Goal: Find specific page/section: Find specific page/section

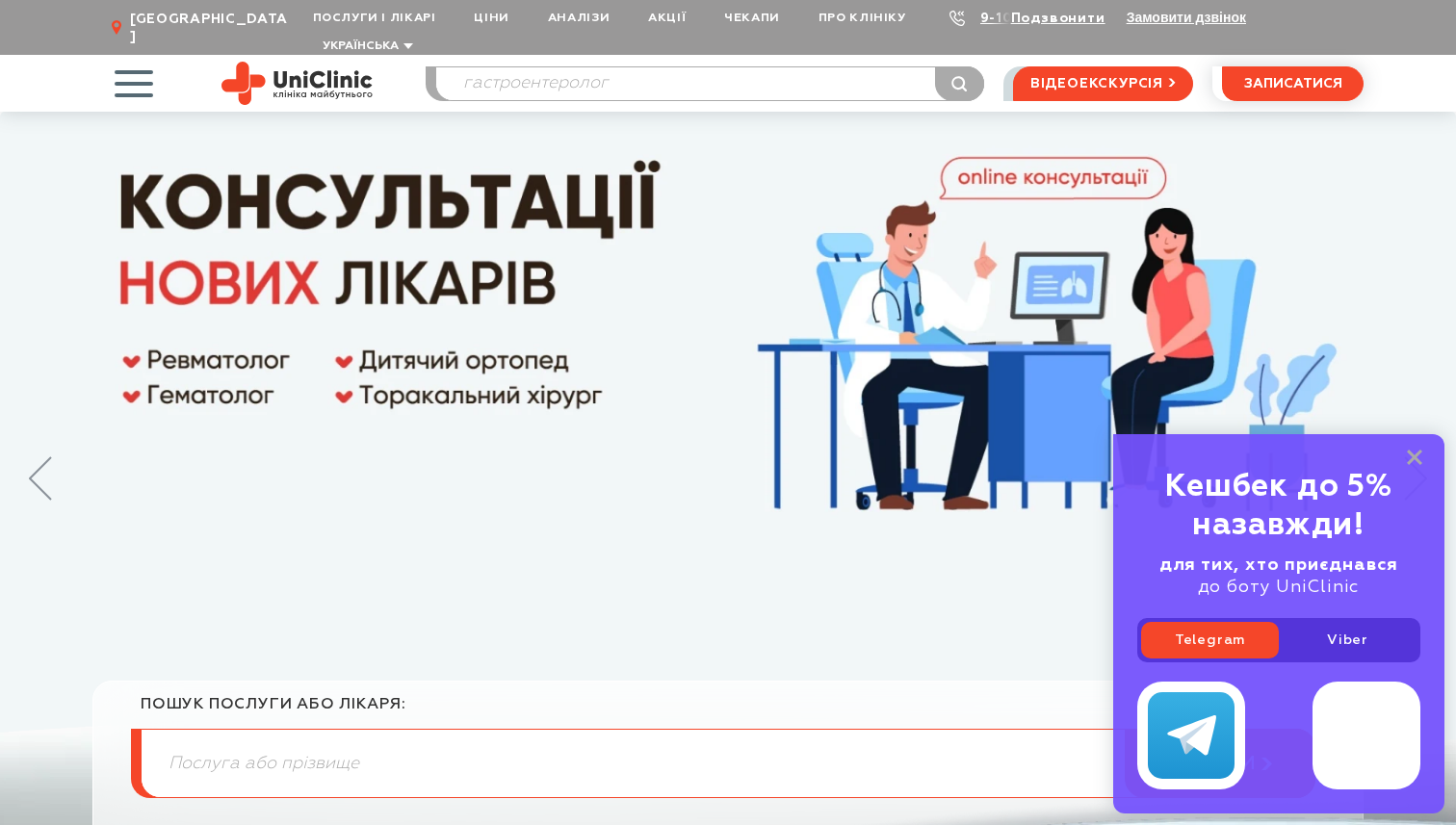
type input "гастроентеролог"
click at [934, 67] on button "submit" at bounding box center [959, 83] width 49 height 34
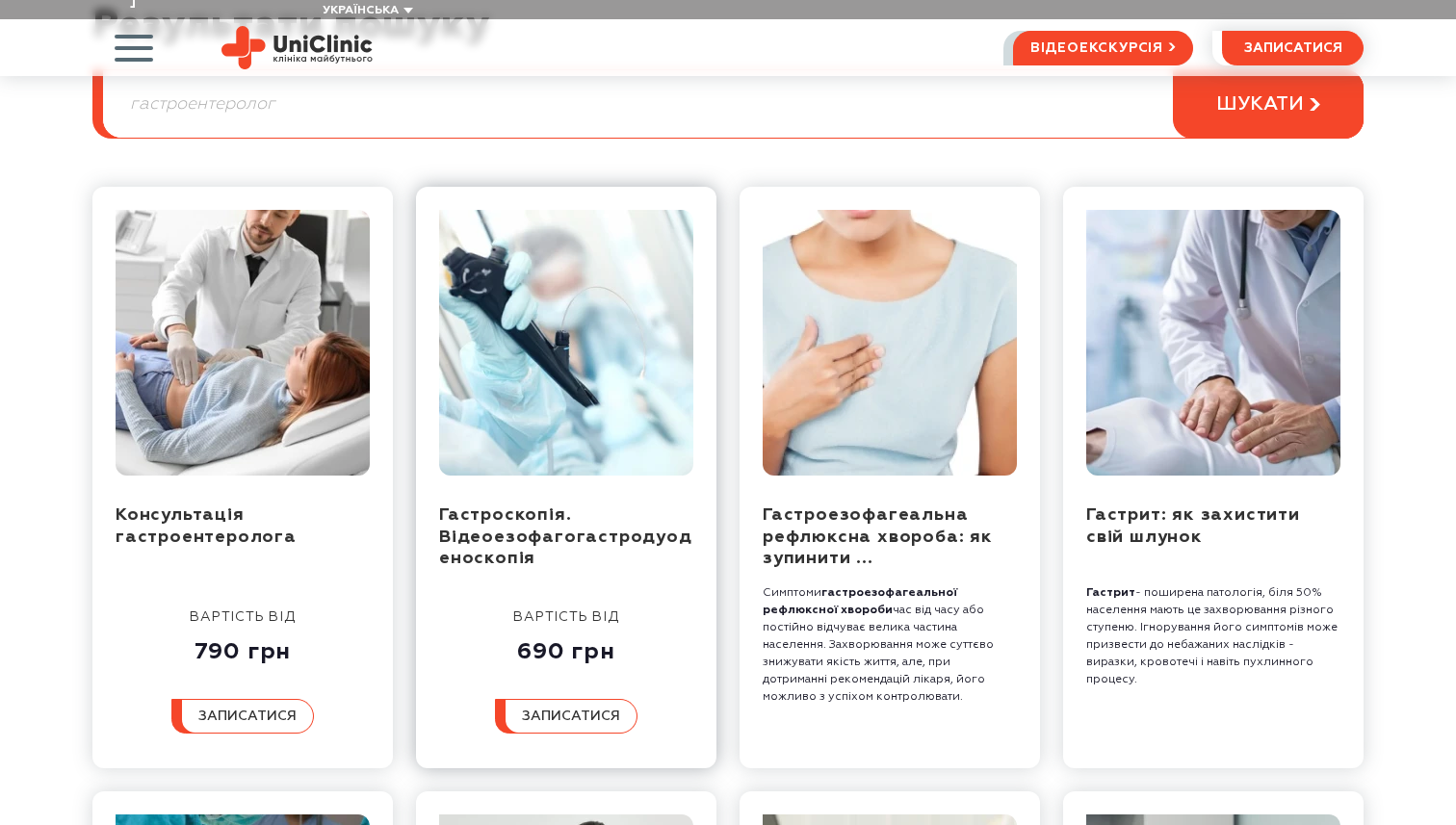
scroll to position [254, 0]
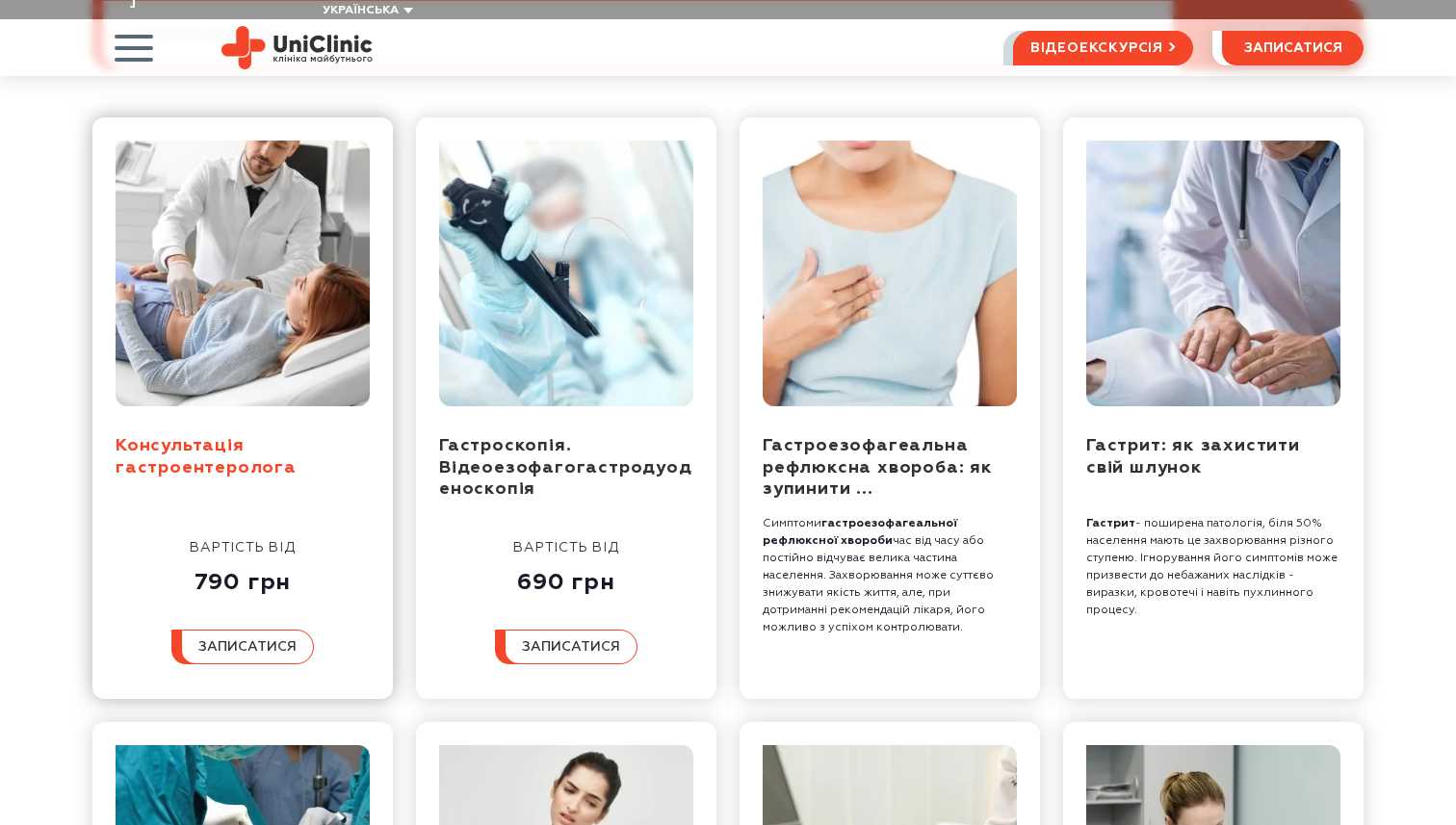
click at [184, 449] on link "Консультація гастроентеролога" at bounding box center [206, 457] width 181 height 39
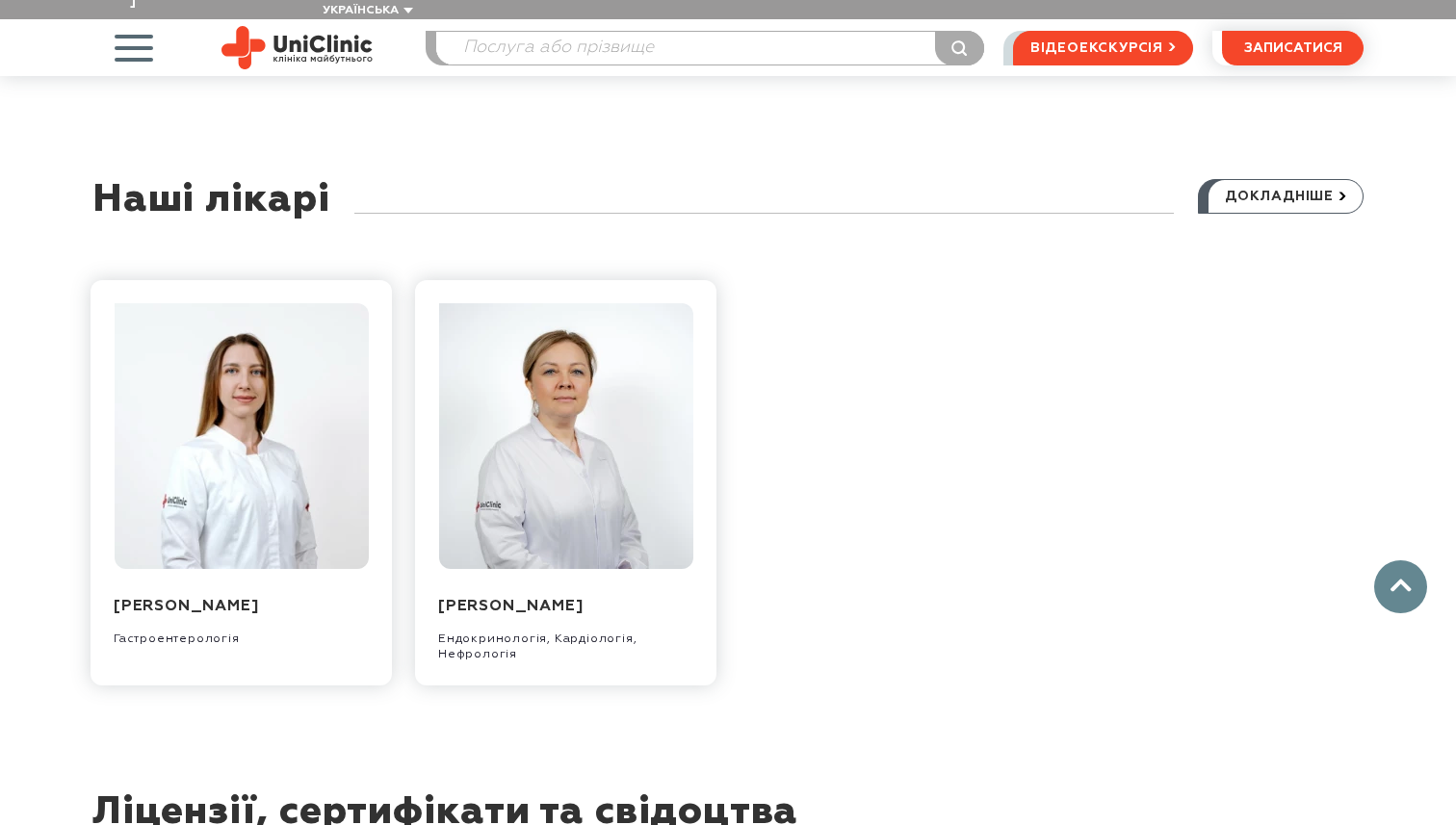
scroll to position [2004, 0]
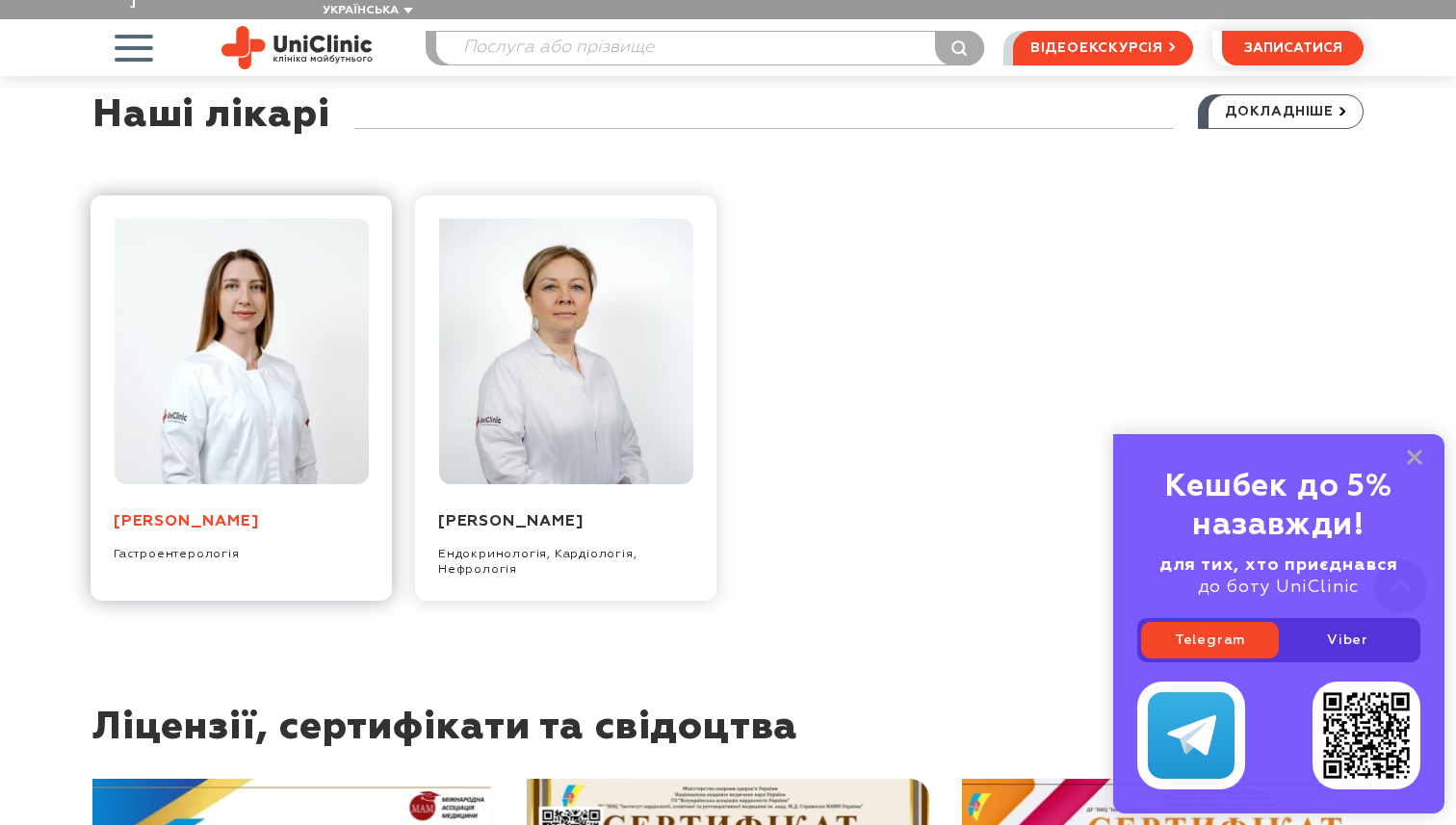
click at [258, 514] on link "Нагорна Катерина Вікторівна" at bounding box center [185, 522] width 144 height 16
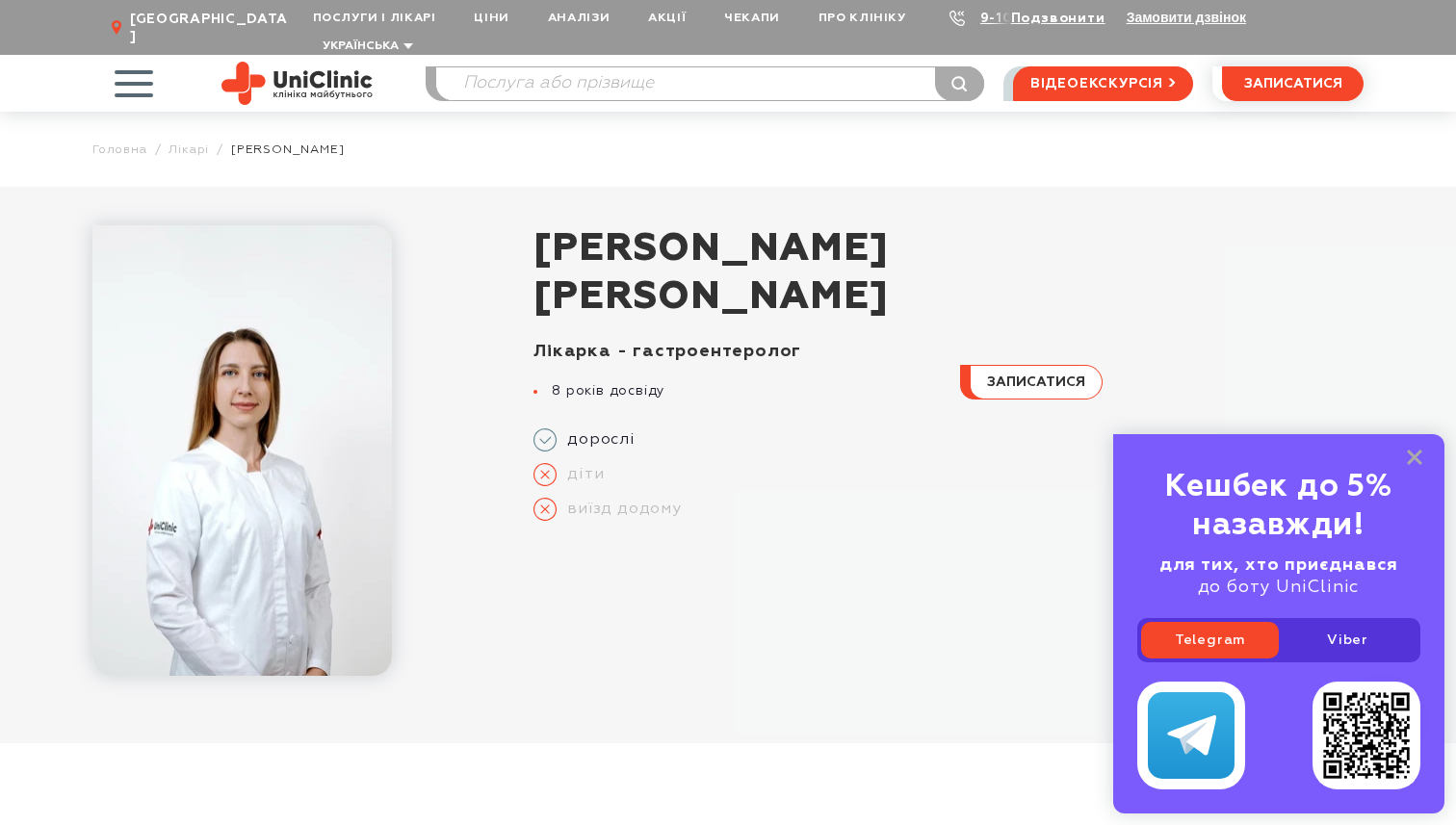
click at [294, 63] on img at bounding box center [297, 83] width 151 height 43
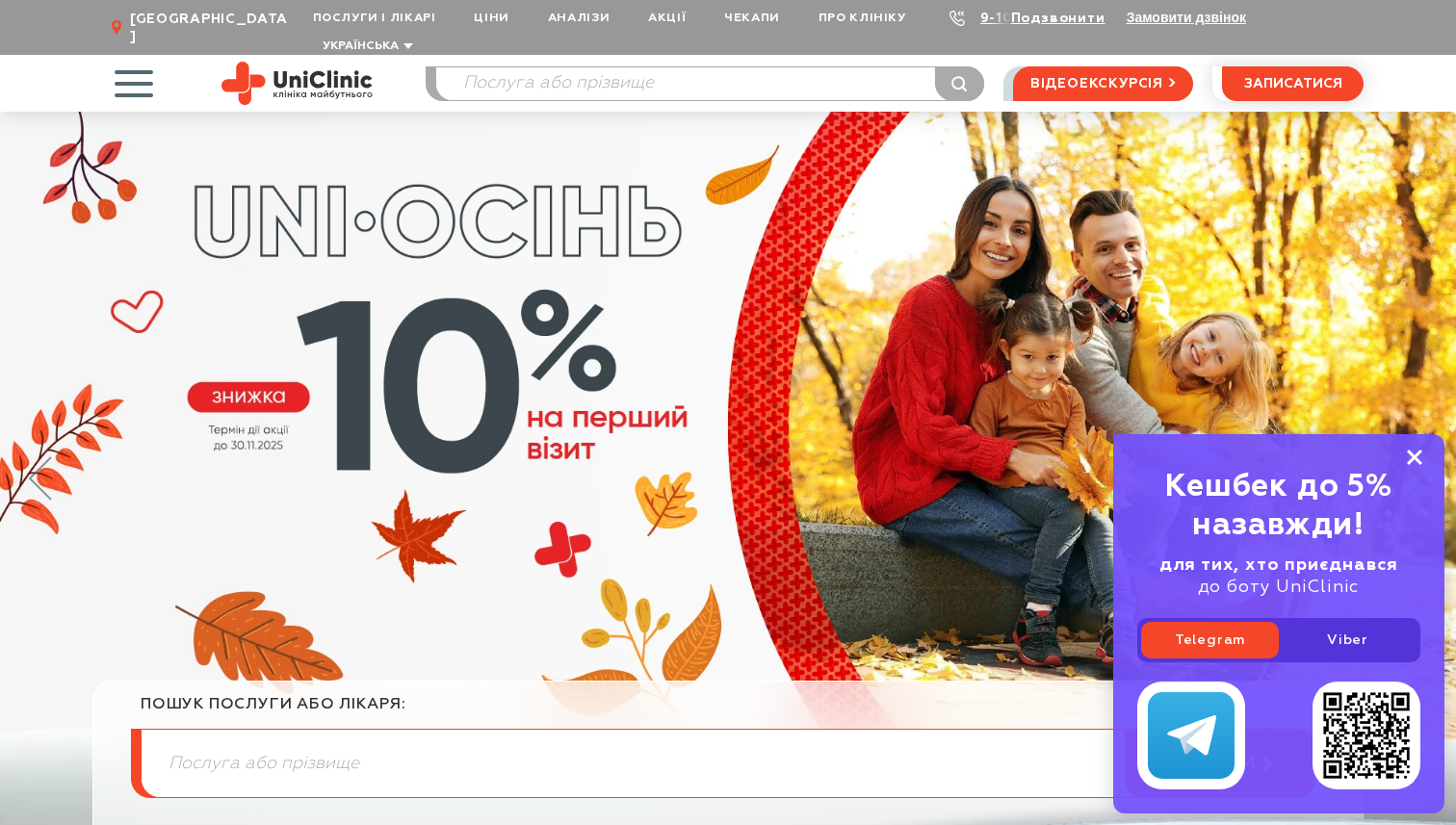
click at [1407, 452] on icon at bounding box center [1414, 458] width 16 height 17
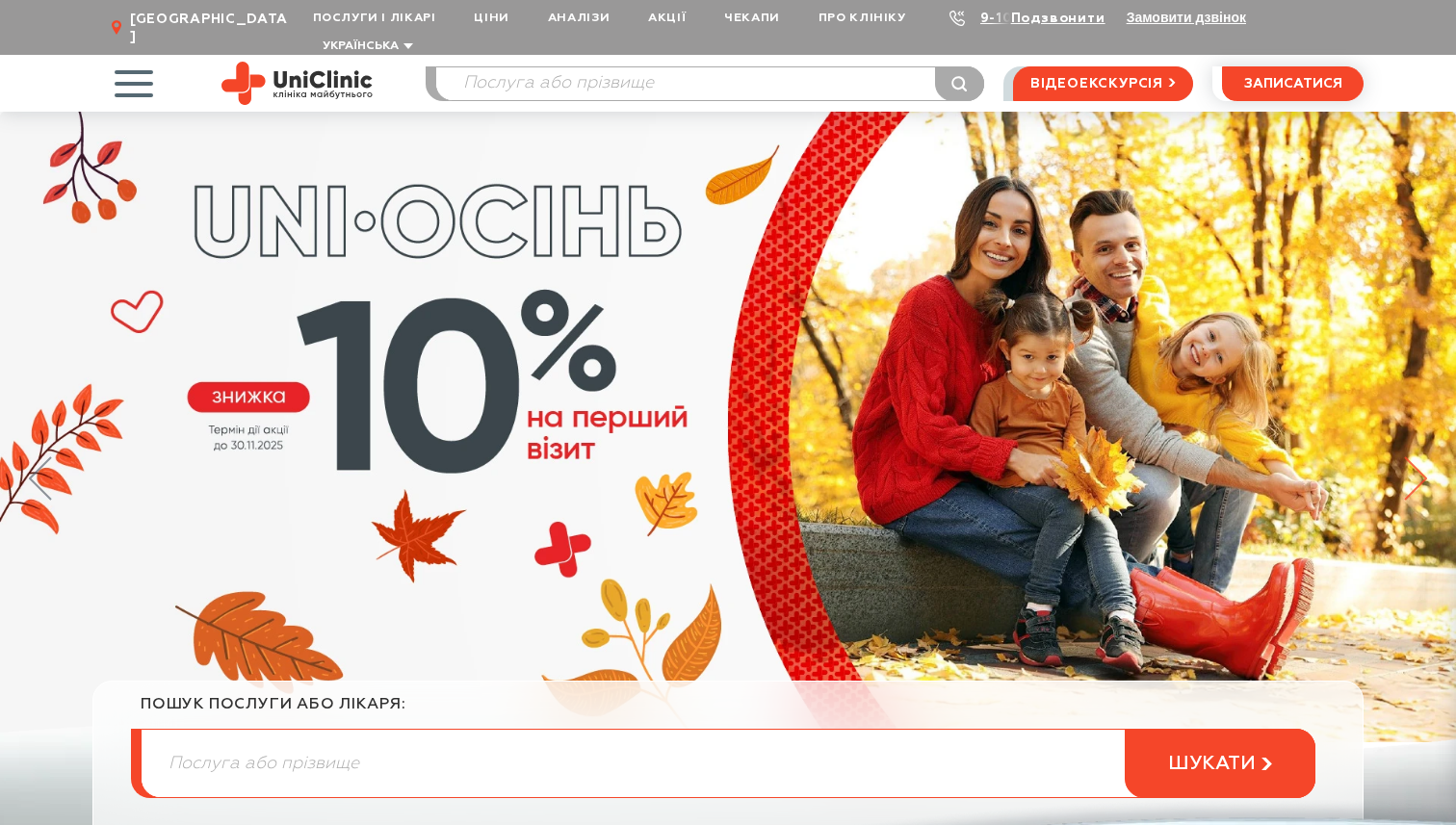
click at [1417, 456] on icon at bounding box center [1416, 478] width 24 height 44
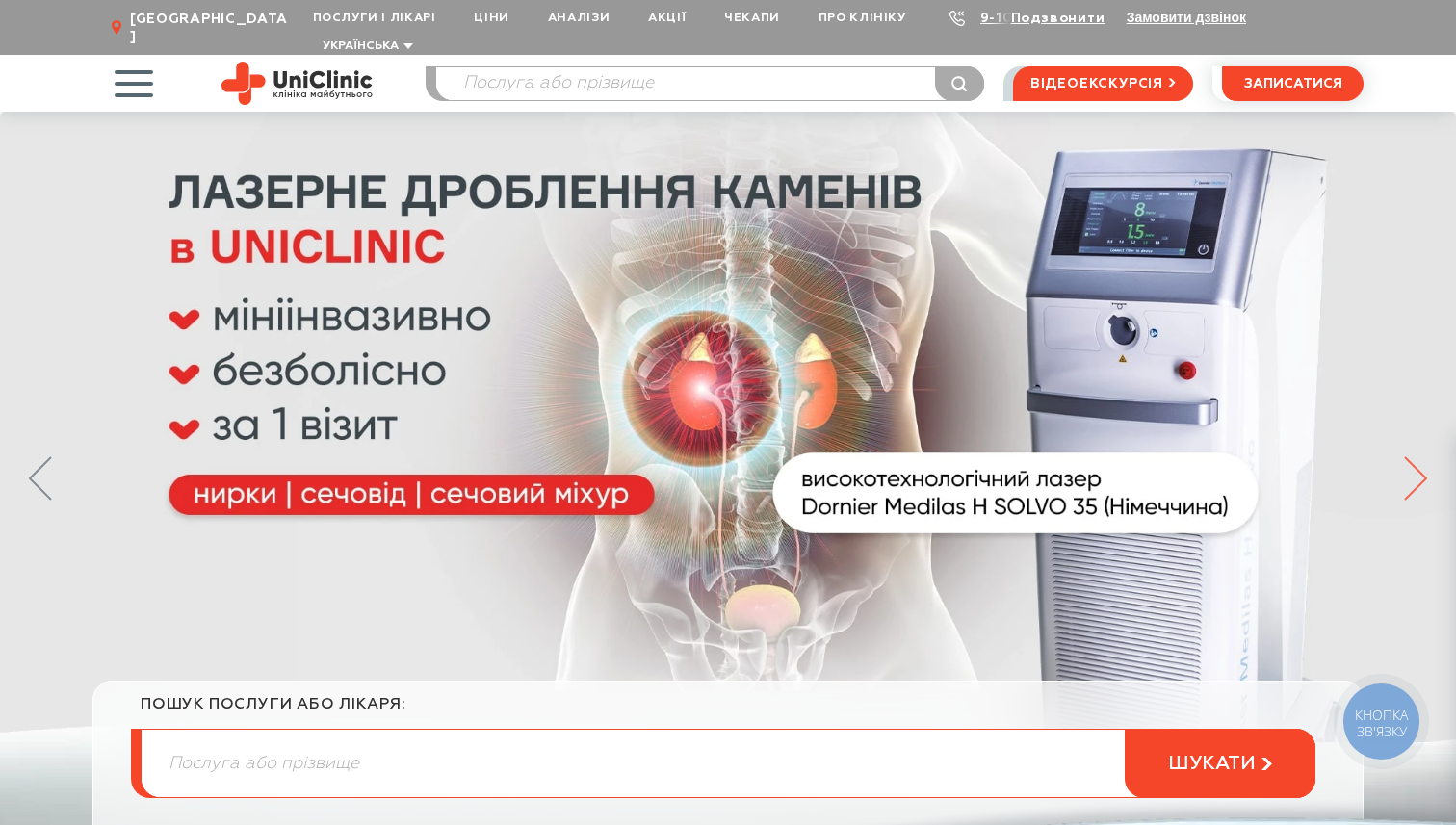
click at [1406, 456] on icon at bounding box center [1416, 478] width 24 height 44
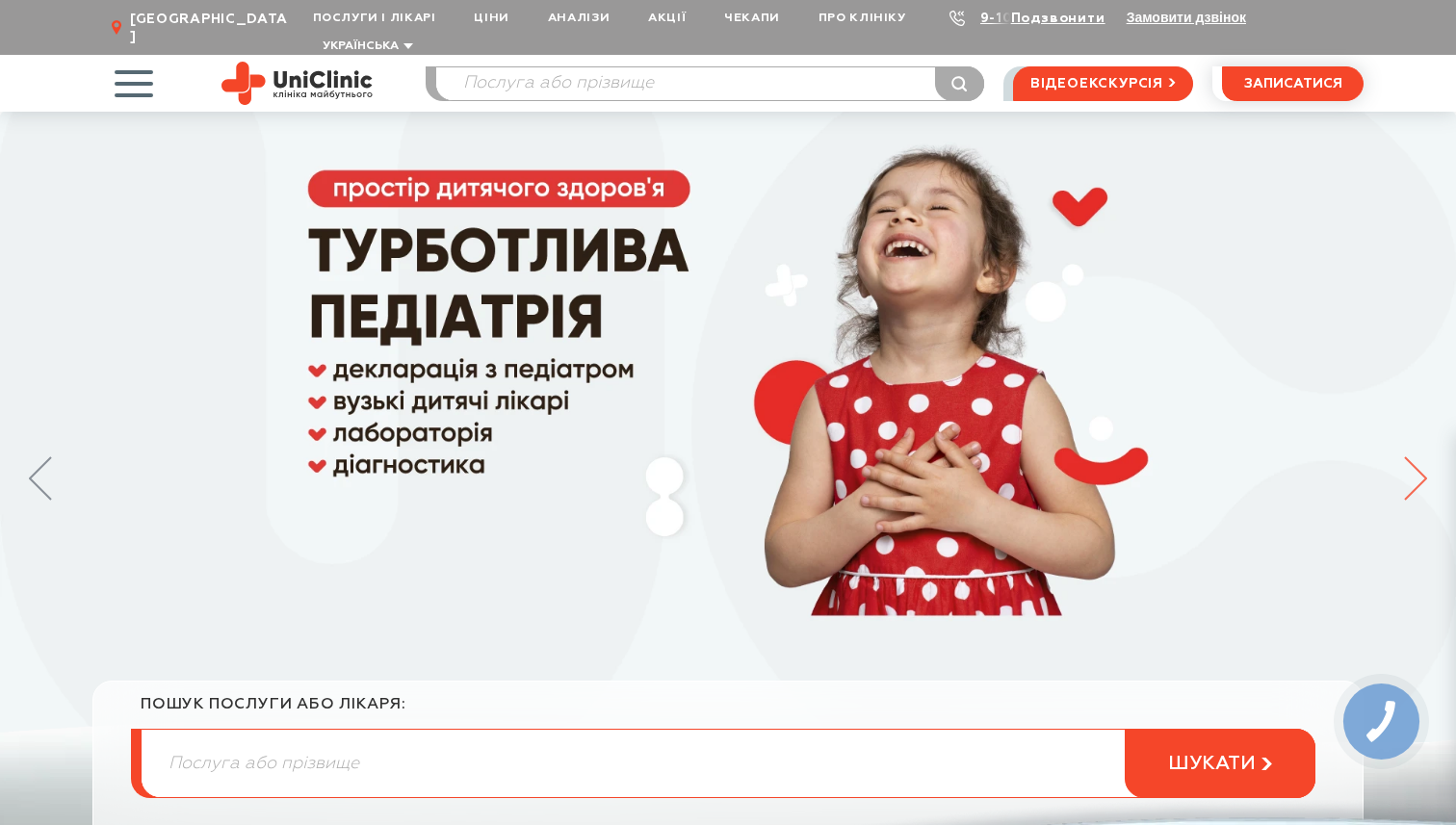
click at [1406, 456] on icon at bounding box center [1416, 478] width 24 height 44
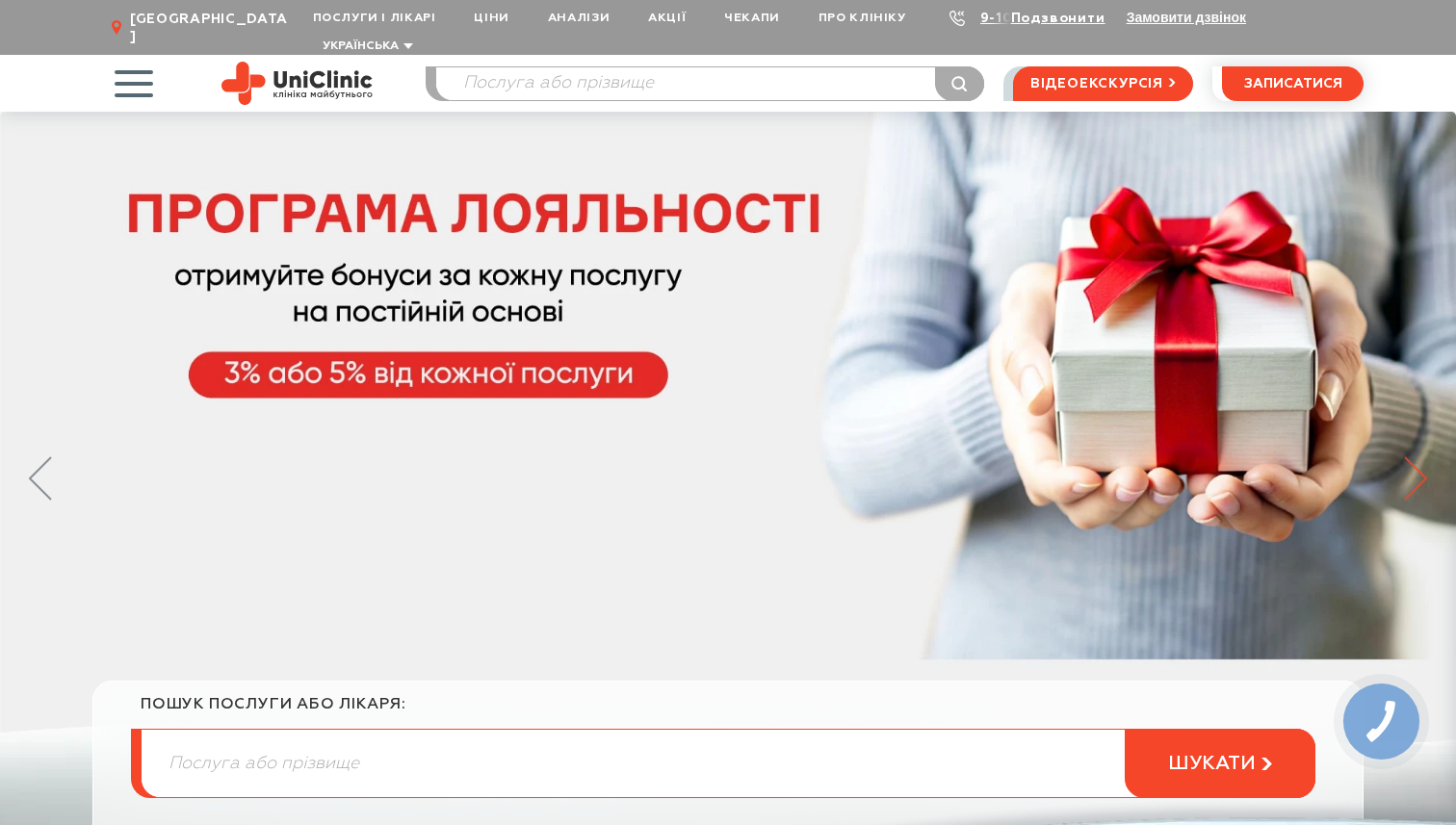
click at [1406, 456] on icon at bounding box center [1416, 478] width 24 height 44
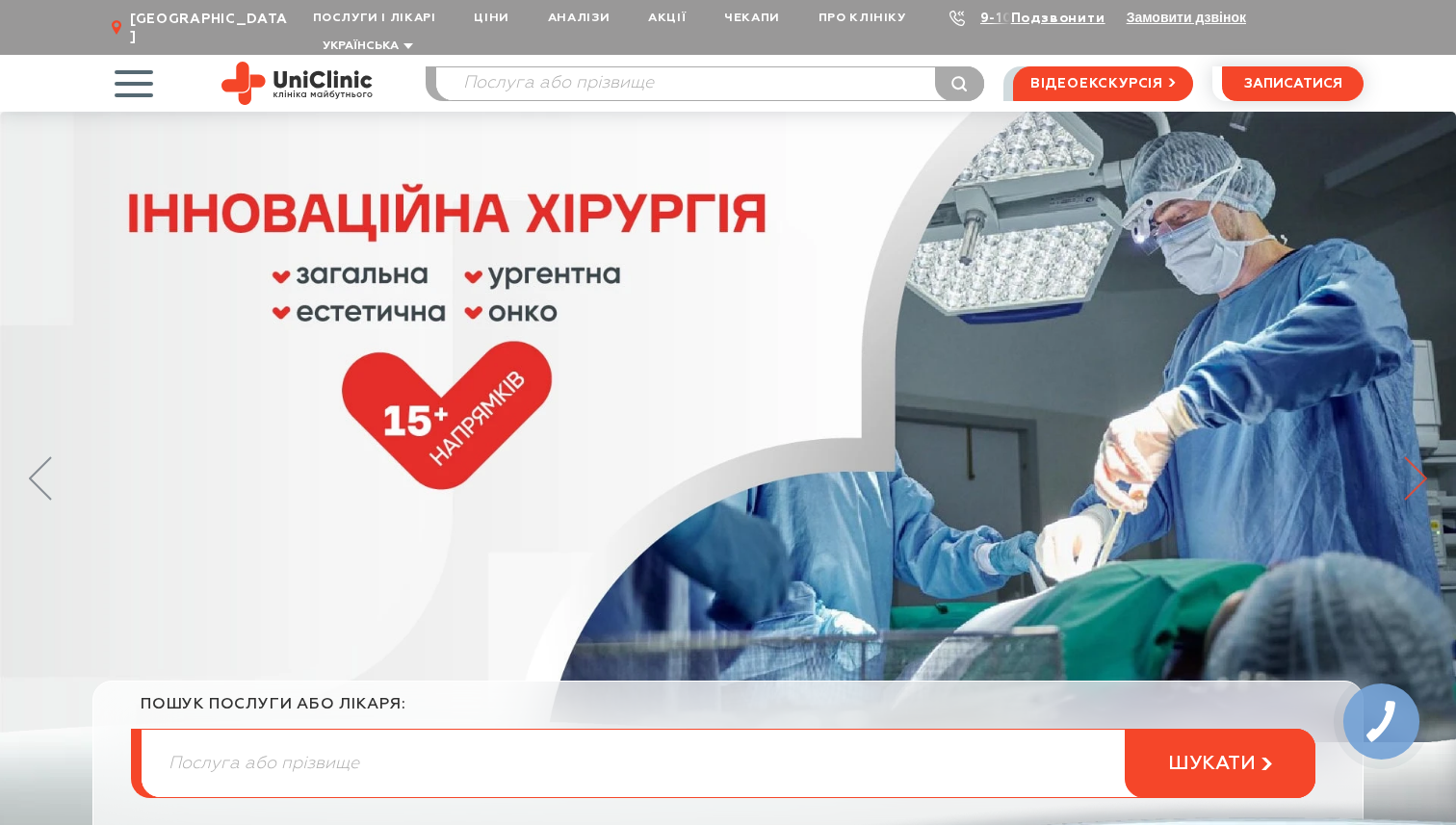
click at [1406, 456] on icon at bounding box center [1416, 478] width 24 height 44
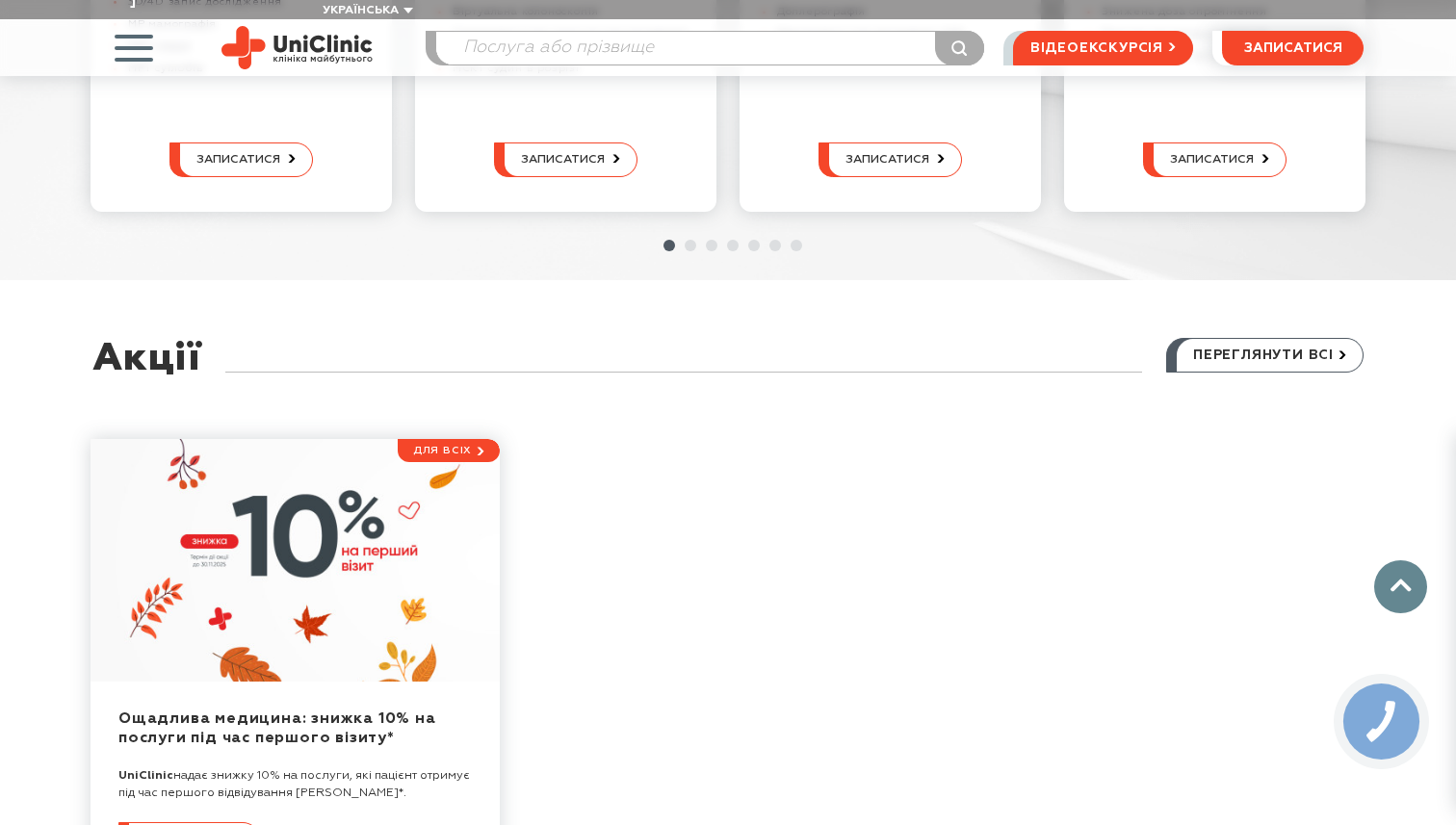
scroll to position [5617, 0]
